Goal: Task Accomplishment & Management: Manage account settings

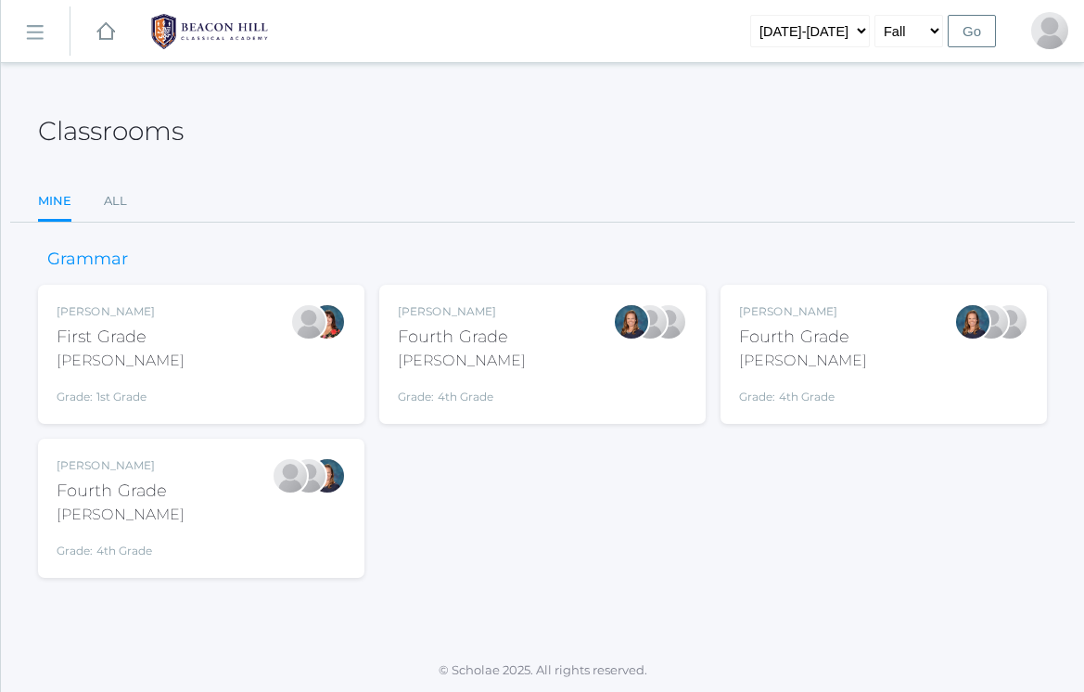
click at [225, 518] on div "Lydia Chaffin Fourth Grade Chaffin Grade: 4th Grade 04LA" at bounding box center [201, 508] width 289 height 102
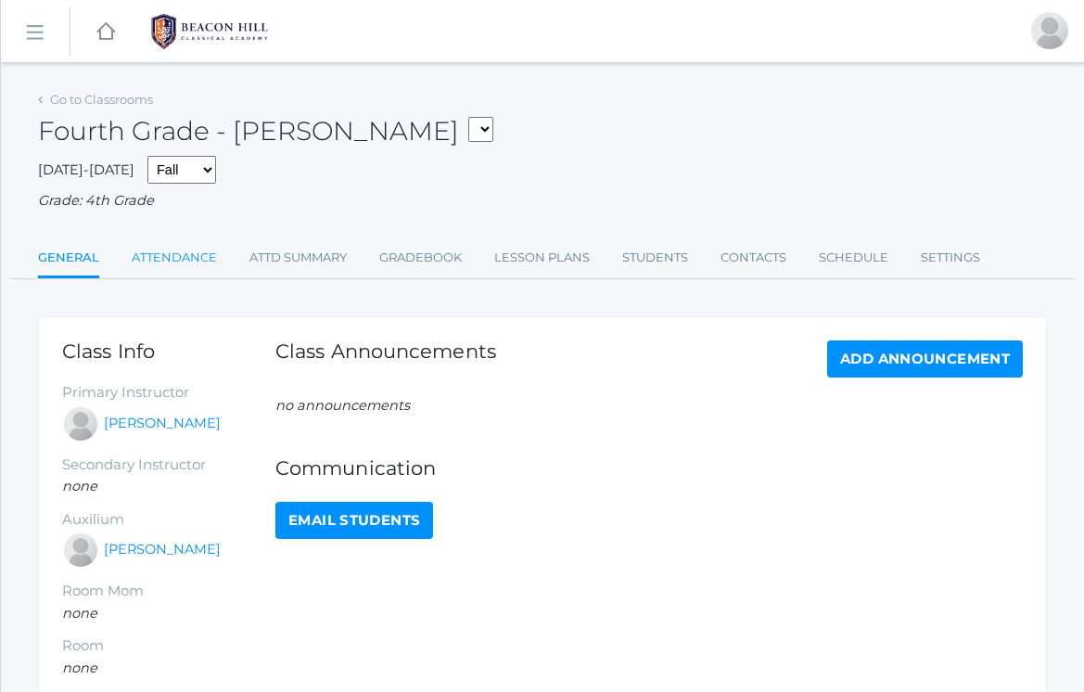
click at [183, 250] on link "Attendance" at bounding box center [174, 257] width 85 height 37
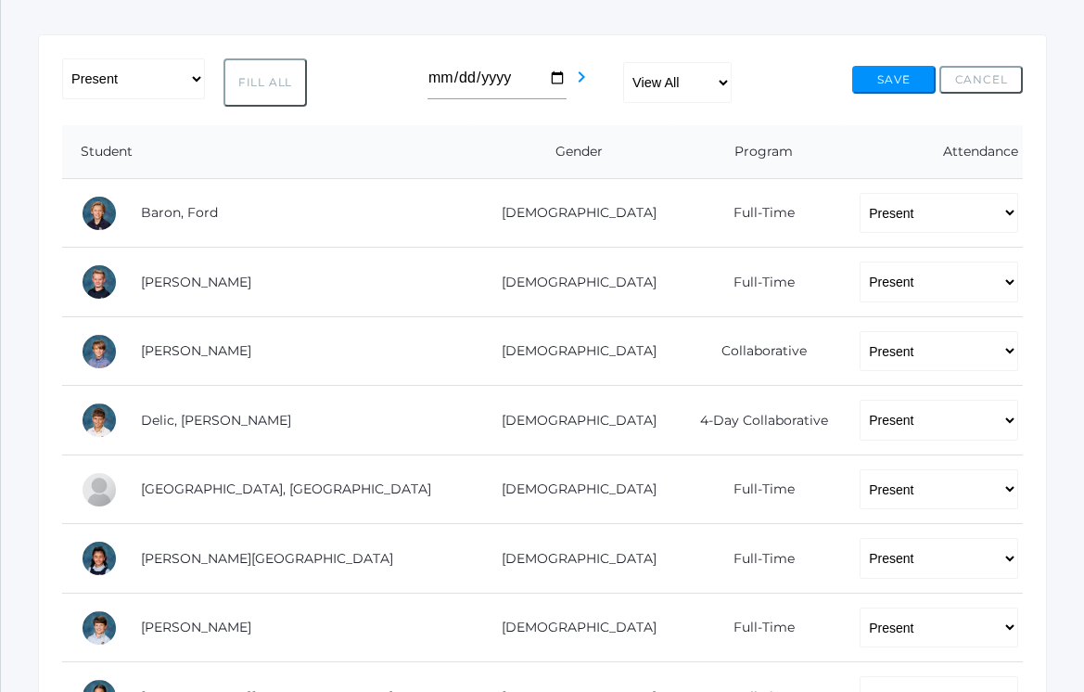
scroll to position [282, 0]
click at [570, 80] on icon "chevron_right" at bounding box center [581, 77] width 22 height 22
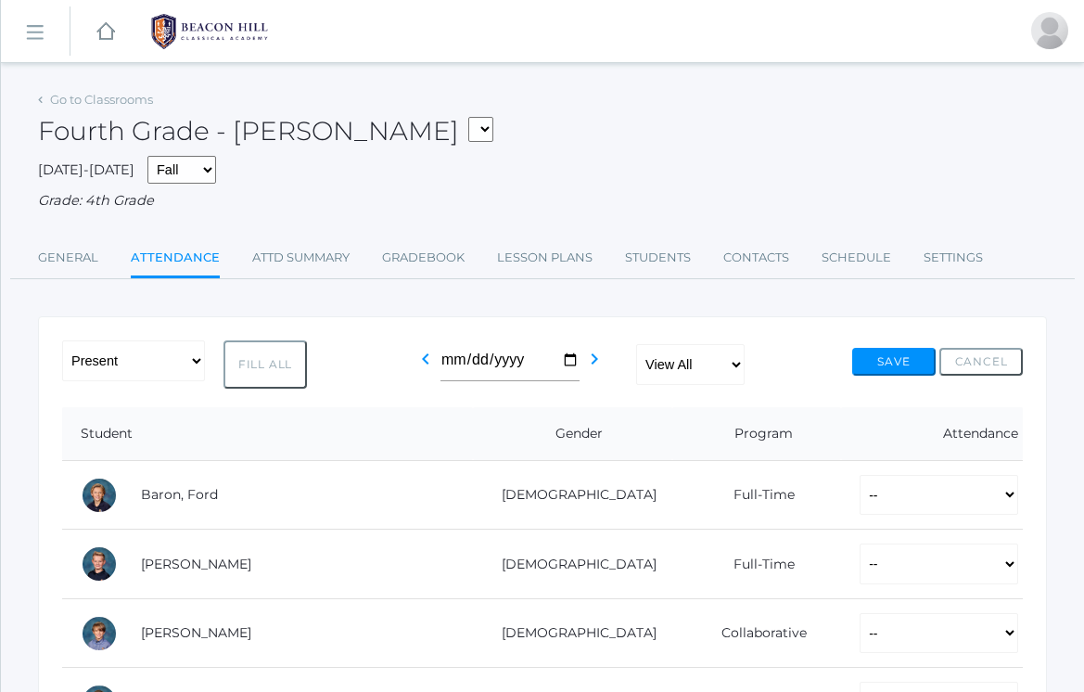
click at [456, 353] on div "chevron_left 2025-08-30 chevron_right" at bounding box center [502, 364] width 175 height 48
click at [437, 353] on icon "chevron_left" at bounding box center [426, 359] width 22 height 22
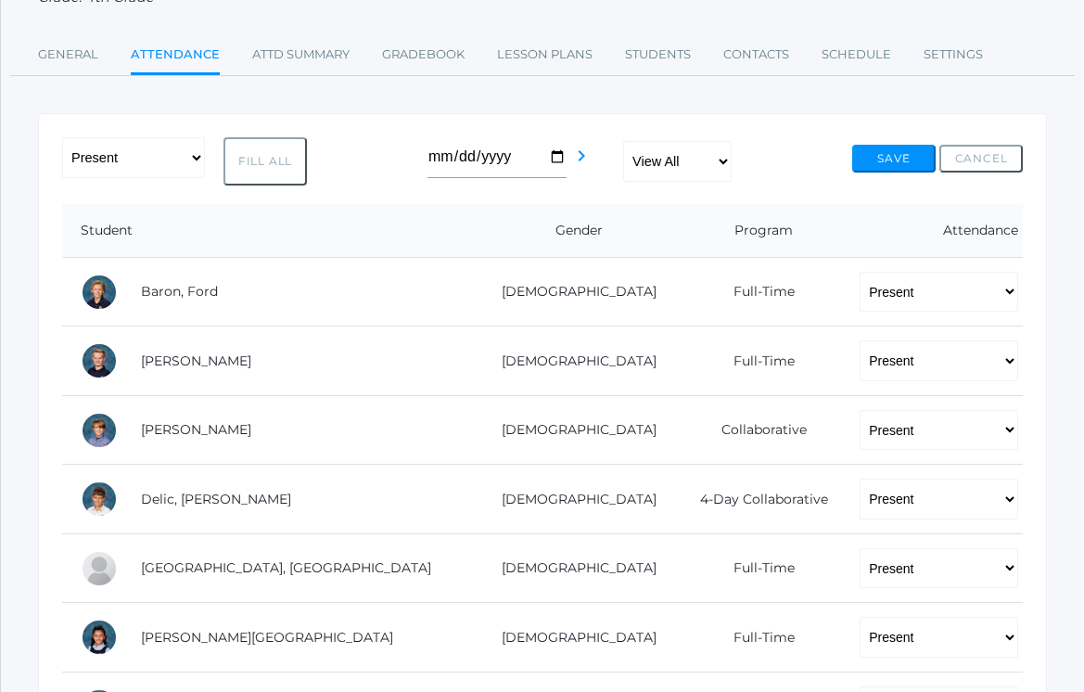
scroll to position [76, 0]
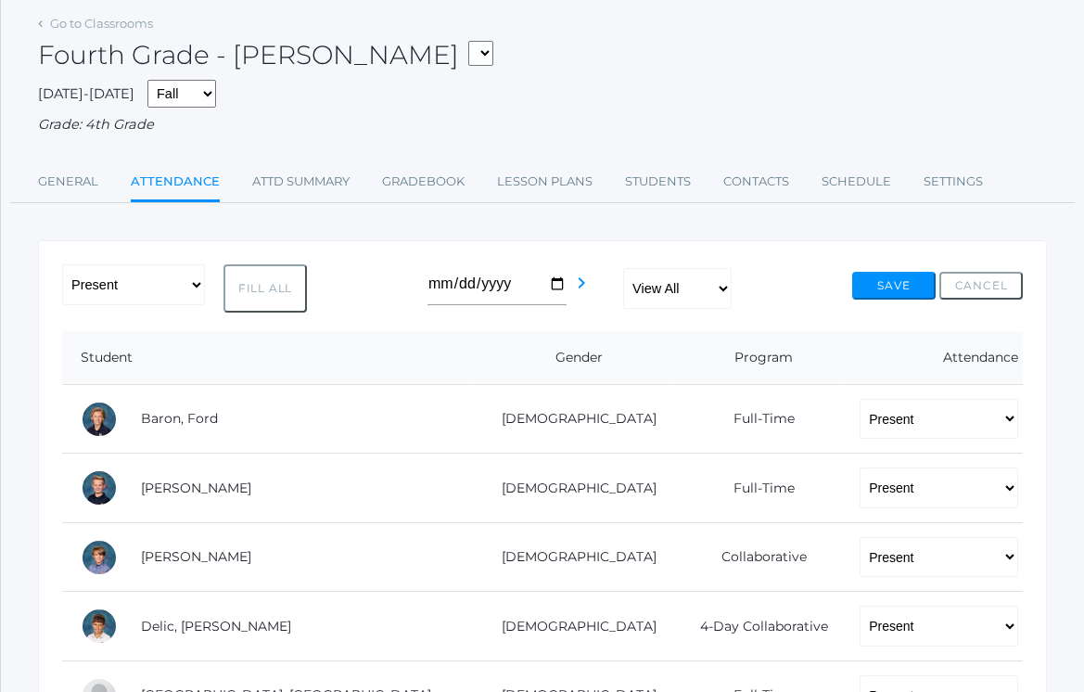
click at [432, 286] on div "-- Present Present-At-Home Tardy Excused Tardy Unexcused Absent Excused Absent …" at bounding box center [542, 288] width 961 height 48
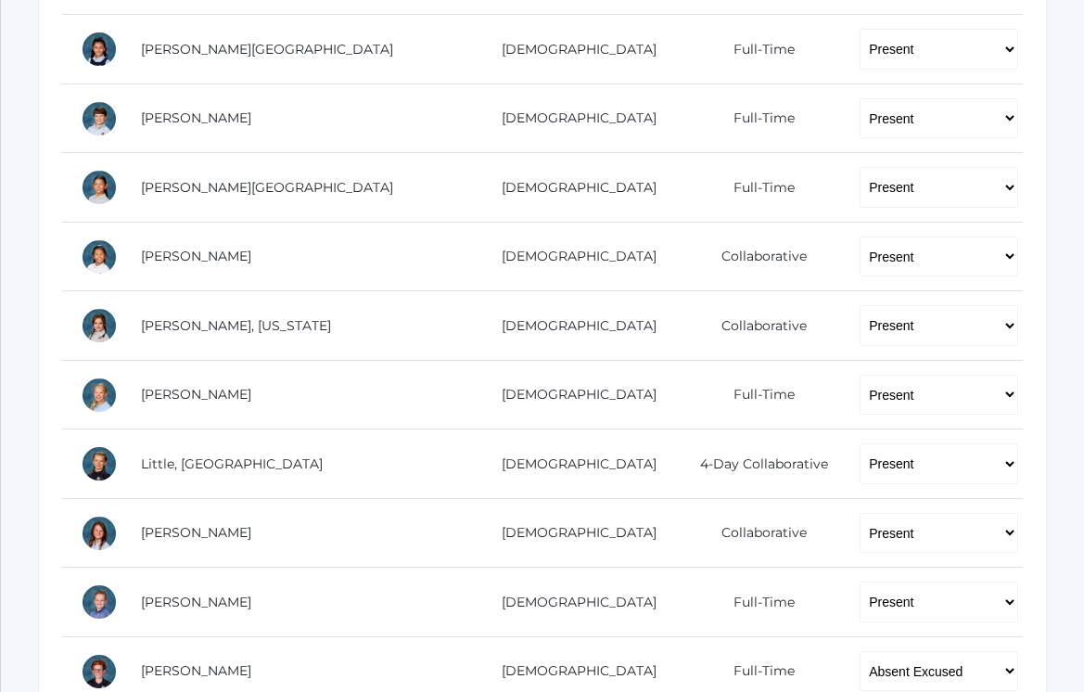
scroll to position [818, 0]
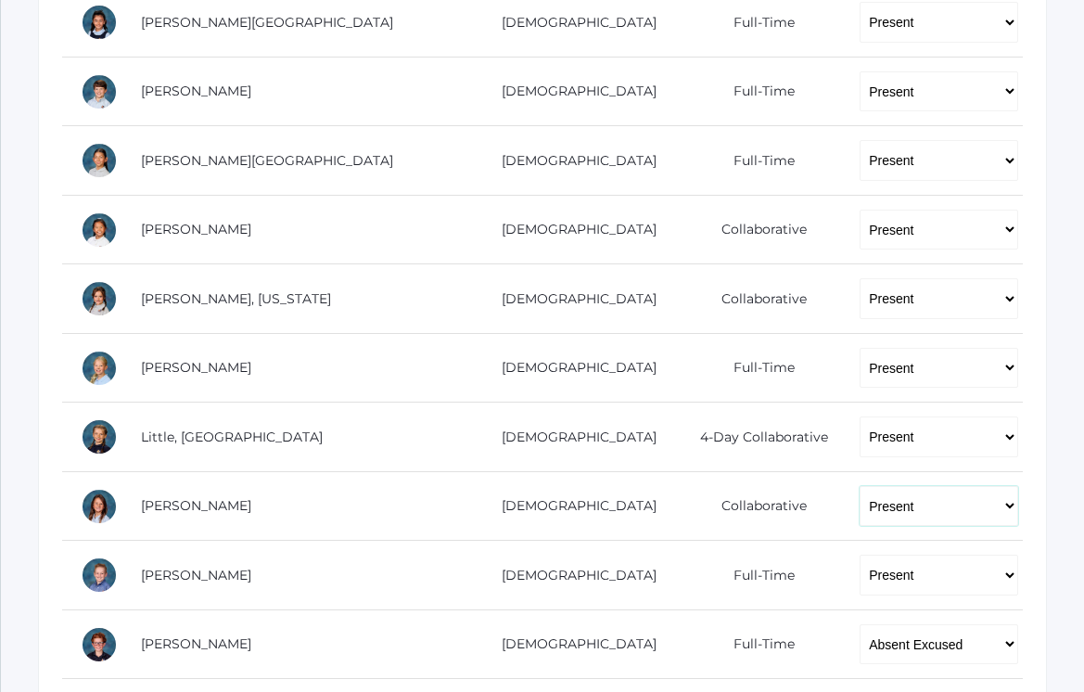
select select
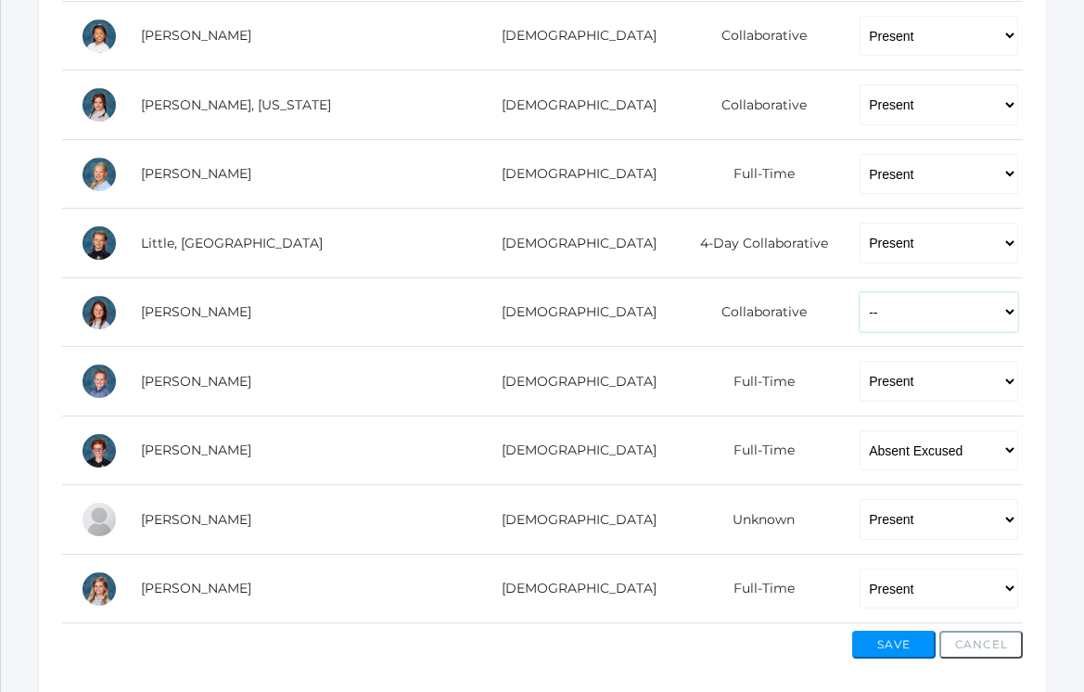
scroll to position [1029, 0]
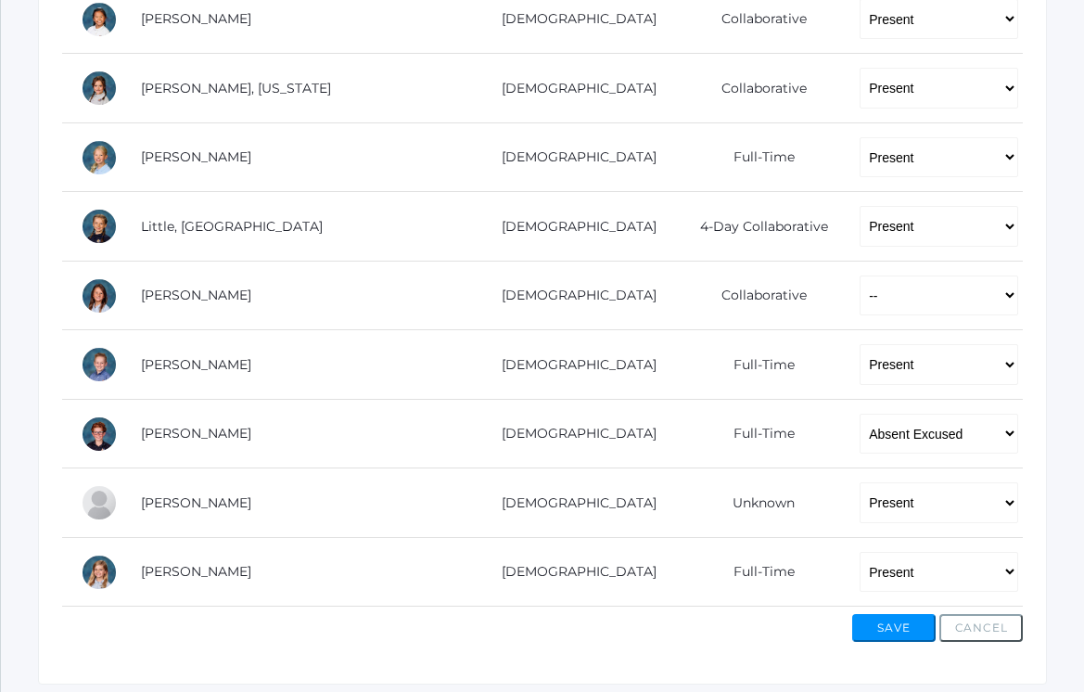
click at [901, 628] on button "Save" at bounding box center [893, 628] width 83 height 28
